Goal: Check status: Check status

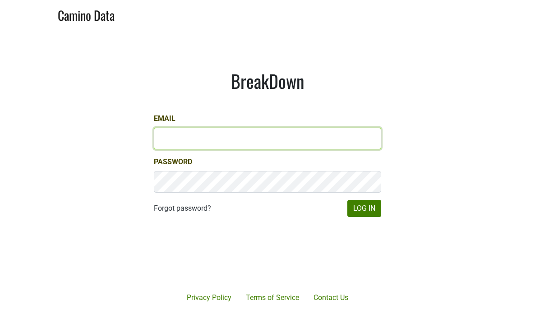
click at [275, 135] on input "Email" at bounding box center [267, 139] width 227 height 22
type input "steven@ashesdiamonds.com"
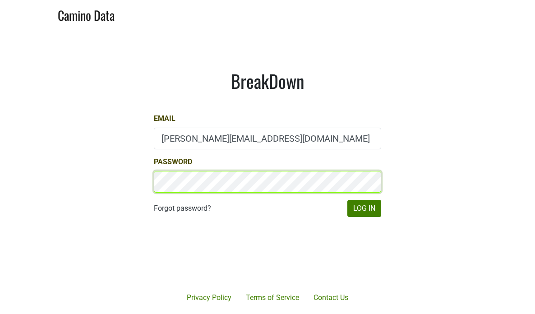
click at [347, 200] on button "Log In" at bounding box center [364, 208] width 34 height 17
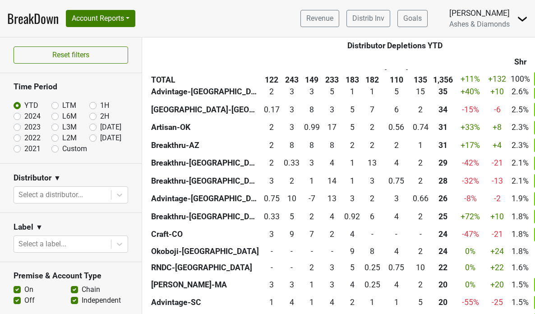
scroll to position [389, 0]
click at [111, 20] on button "Account Reports" at bounding box center [100, 18] width 69 height 17
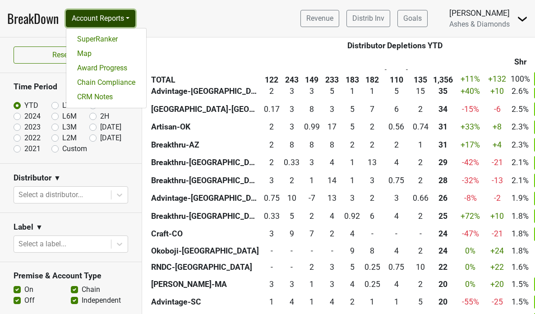
click at [111, 20] on button "Account Reports" at bounding box center [100, 18] width 69 height 17
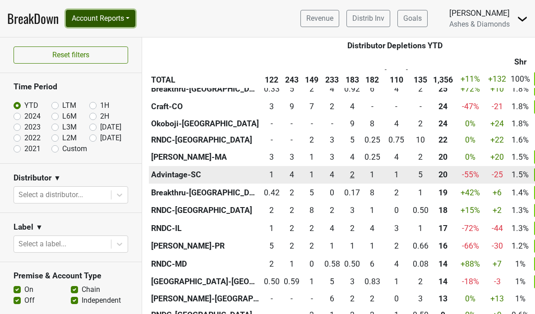
scroll to position [543, 0]
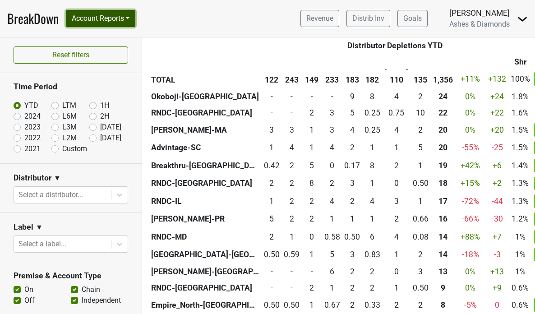
click at [123, 19] on button "Account Reports" at bounding box center [100, 18] width 69 height 17
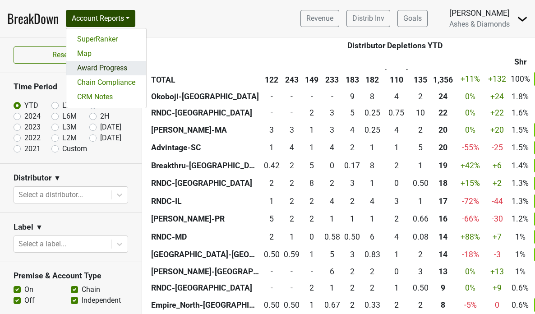
click at [118, 66] on link "Award Progress" at bounding box center [106, 68] width 80 height 14
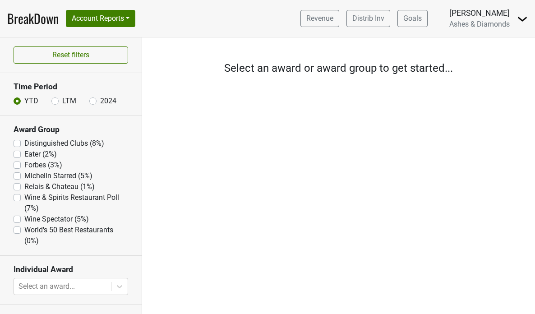
click at [24, 156] on label "Eater (2%)" at bounding box center [40, 154] width 32 height 11
click at [19, 156] on input "Eater (2%)" at bounding box center [17, 153] width 7 height 9
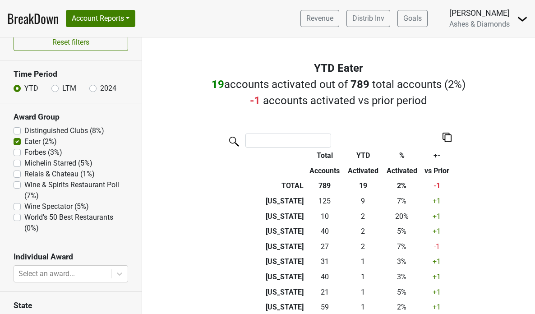
click at [24, 142] on label "Eater (2%)" at bounding box center [40, 141] width 32 height 11
click at [17, 142] on input "Eater (2%)" at bounding box center [17, 140] width 7 height 9
checkbox input "false"
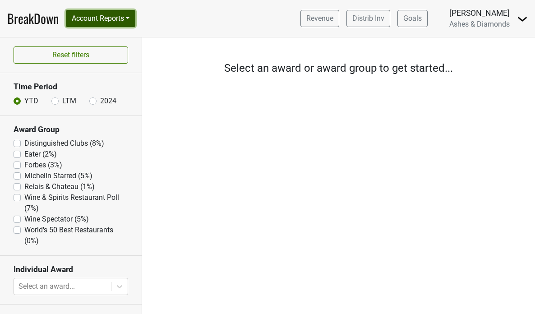
click at [121, 18] on button "Account Reports" at bounding box center [100, 18] width 69 height 17
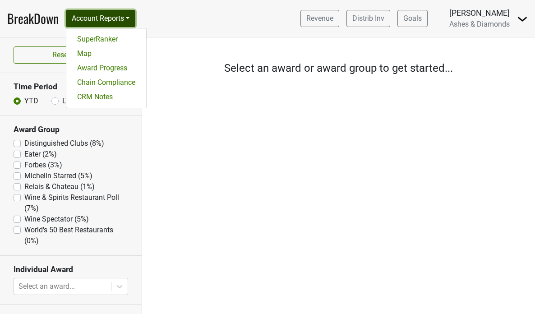
click at [121, 18] on button "Account Reports" at bounding box center [100, 18] width 69 height 17
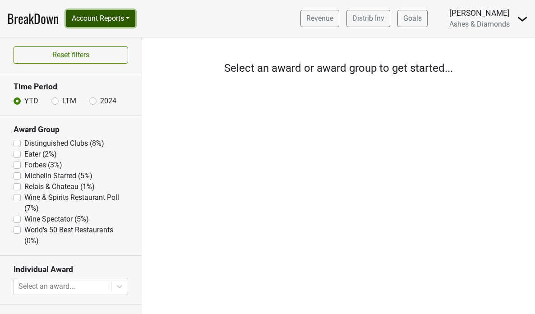
click at [121, 18] on button "Account Reports" at bounding box center [100, 18] width 69 height 17
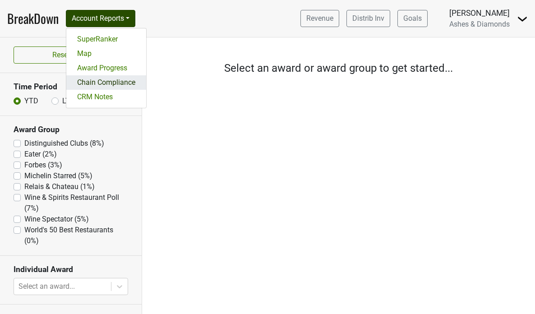
click at [116, 80] on link "Chain Compliance" at bounding box center [106, 82] width 80 height 14
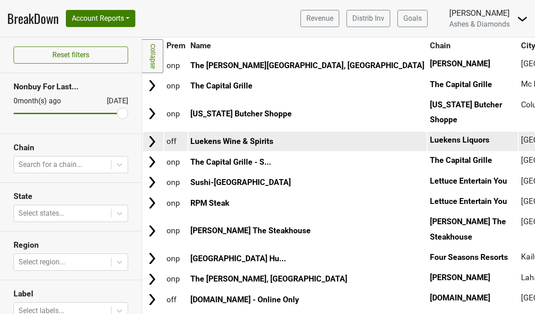
scroll to position [1227, 0]
